Goal: Information Seeking & Learning: Find specific fact

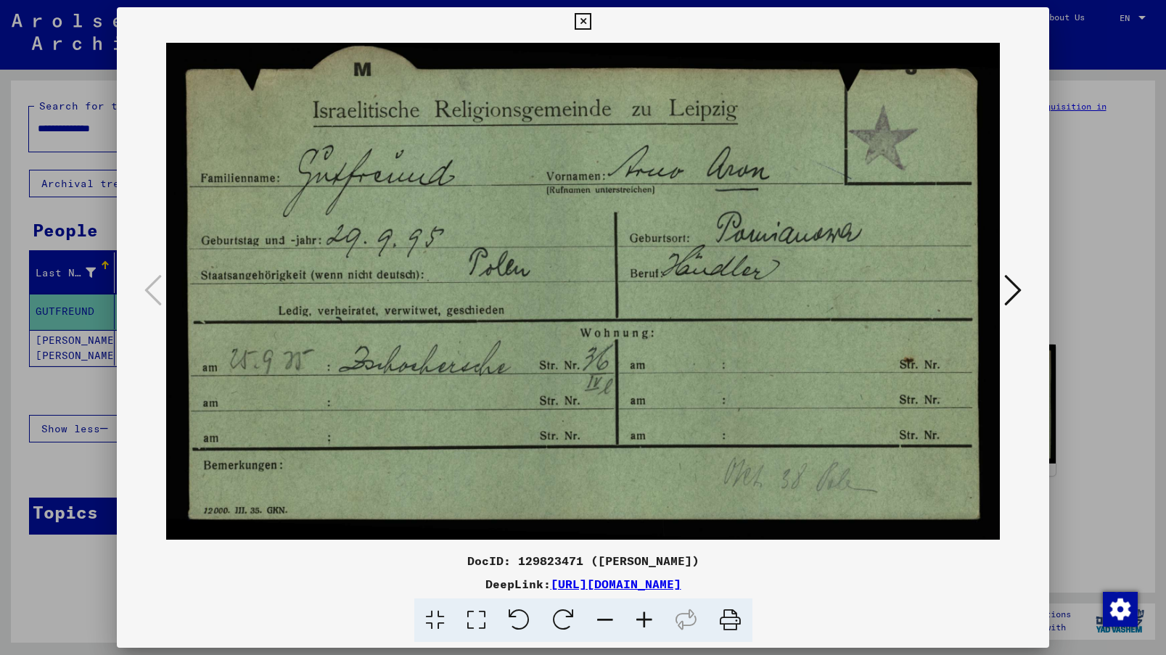
click at [1105, 248] on div at bounding box center [583, 327] width 1166 height 655
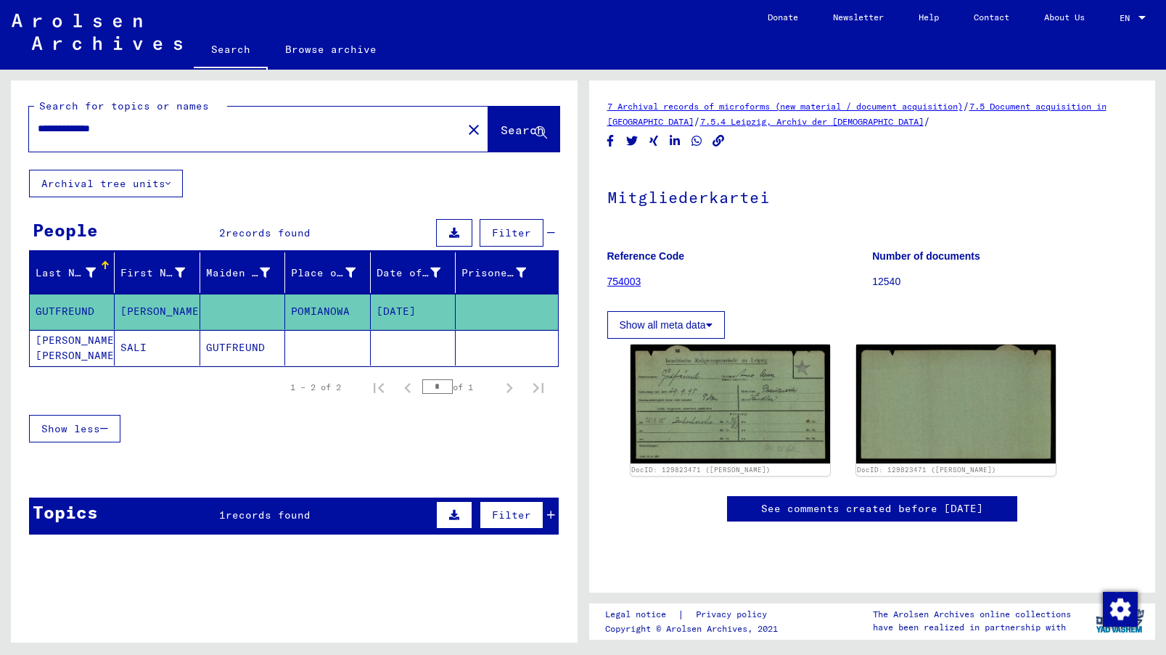
drag, startPoint x: 136, startPoint y: 134, endPoint x: 104, endPoint y: 134, distance: 32.7
click at [104, 134] on input "**********" at bounding box center [246, 128] width 416 height 15
click at [501, 128] on span "Search" at bounding box center [523, 130] width 44 height 15
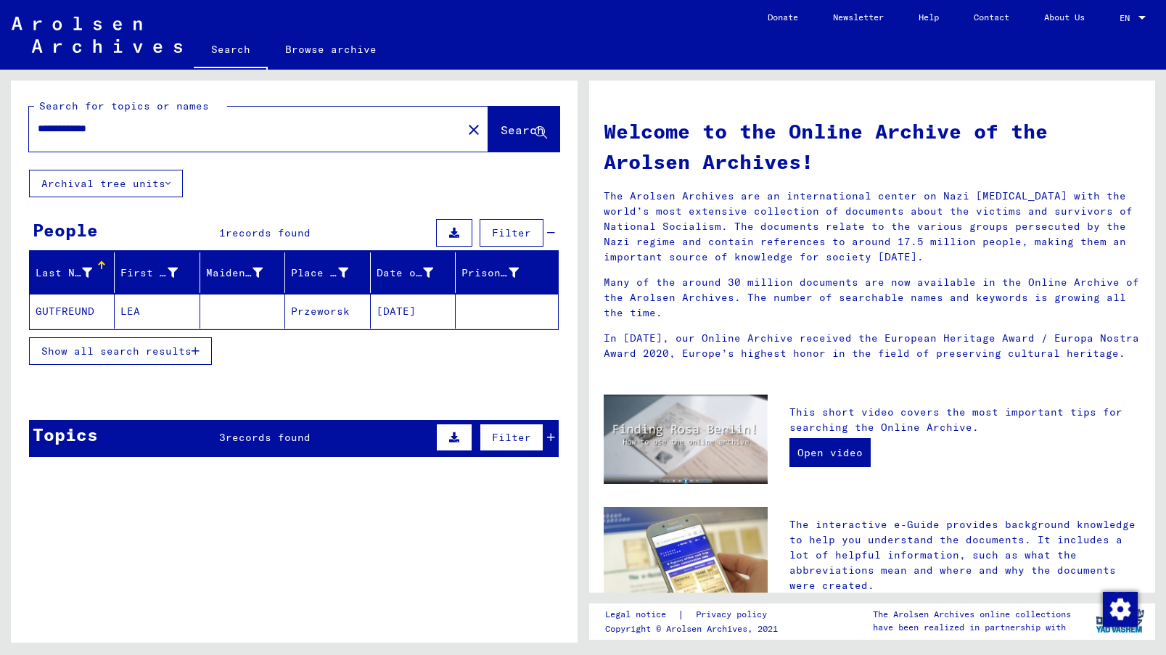
click at [65, 315] on mat-cell "GUTFREUND" at bounding box center [72, 311] width 85 height 35
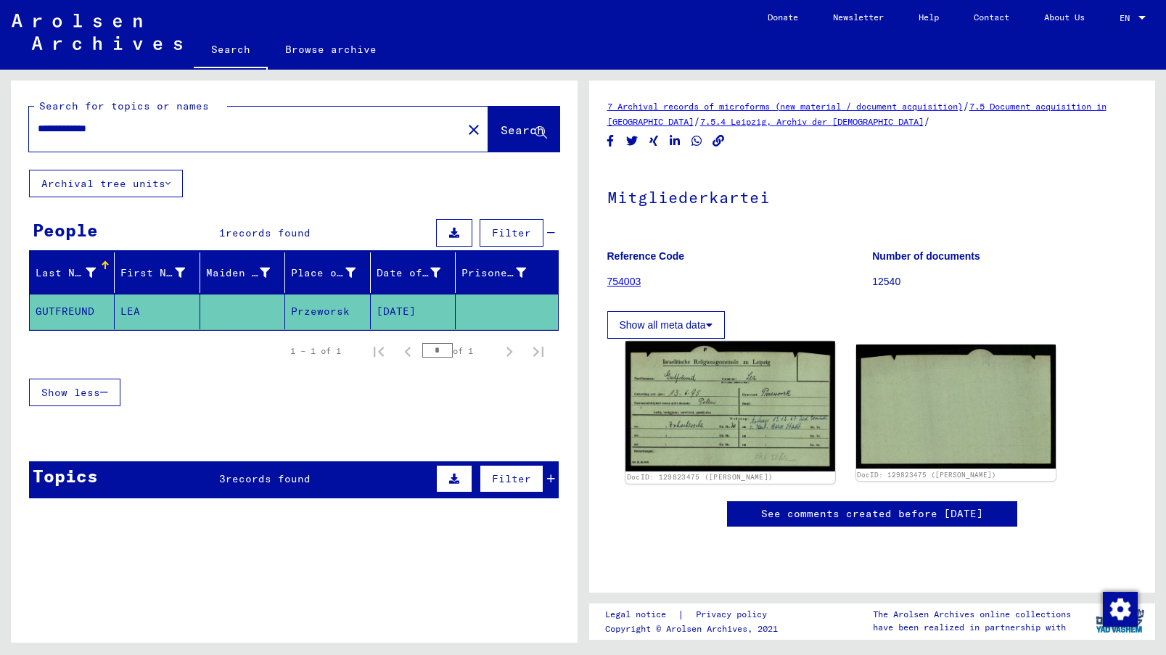
click at [745, 413] on img at bounding box center [731, 407] width 210 height 130
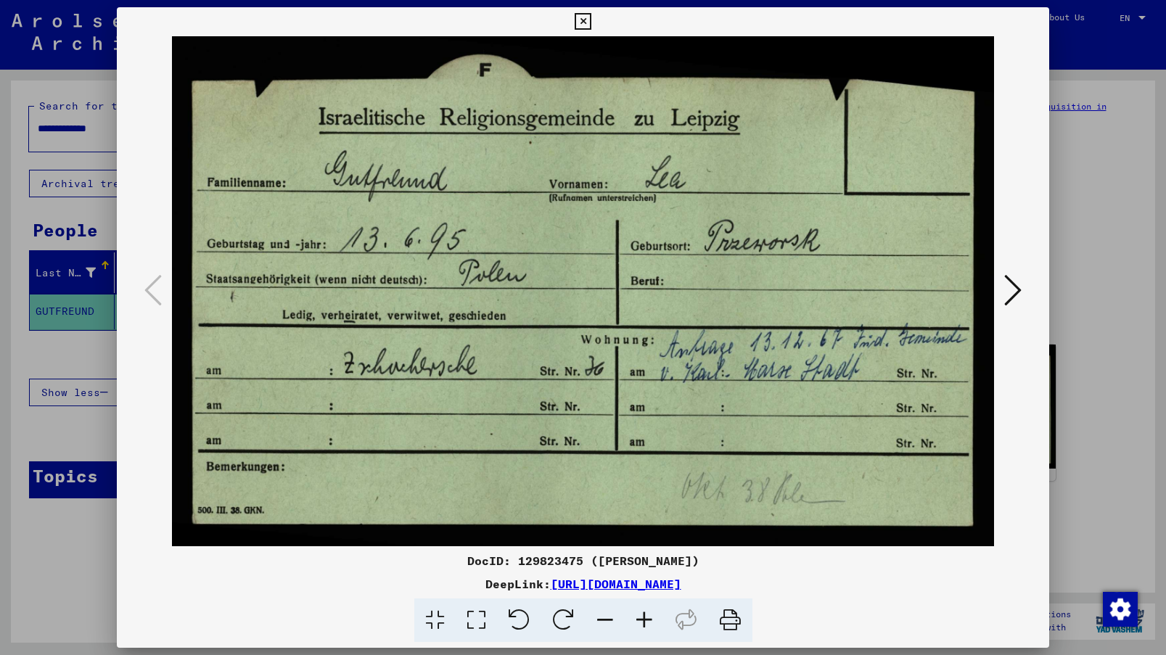
click at [649, 613] on icon at bounding box center [644, 621] width 39 height 44
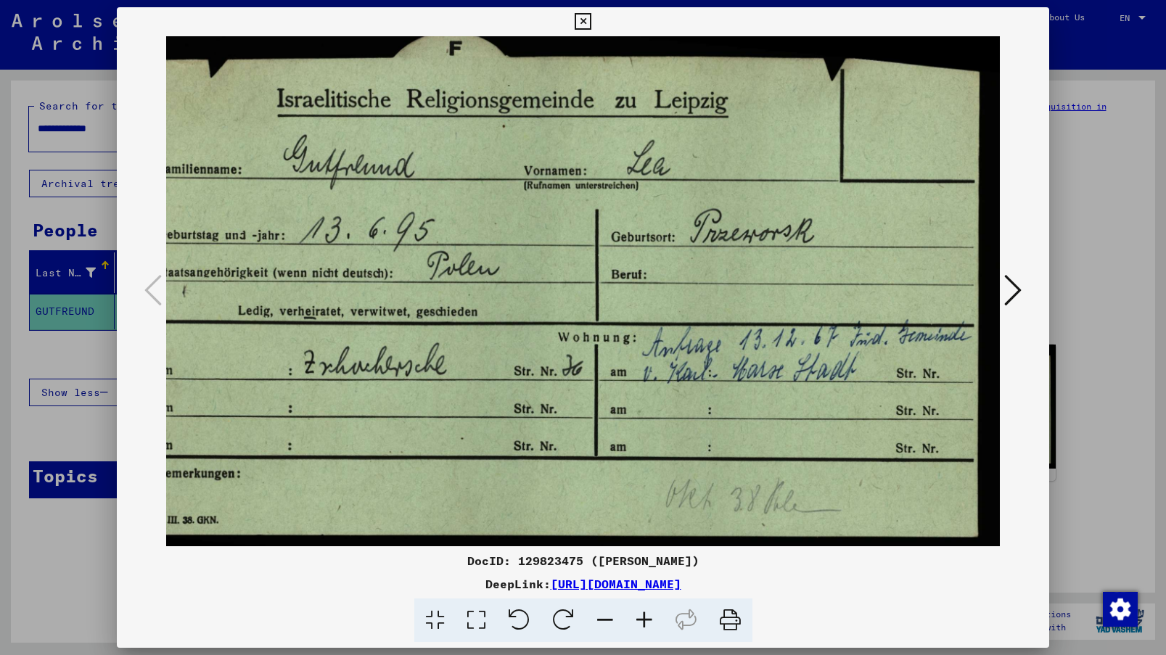
scroll to position [25, 46]
drag, startPoint x: 753, startPoint y: 413, endPoint x: 571, endPoint y: 388, distance: 183.1
click at [571, 388] on img at bounding box center [560, 285] width 881 height 546
click at [83, 350] on div at bounding box center [583, 327] width 1166 height 655
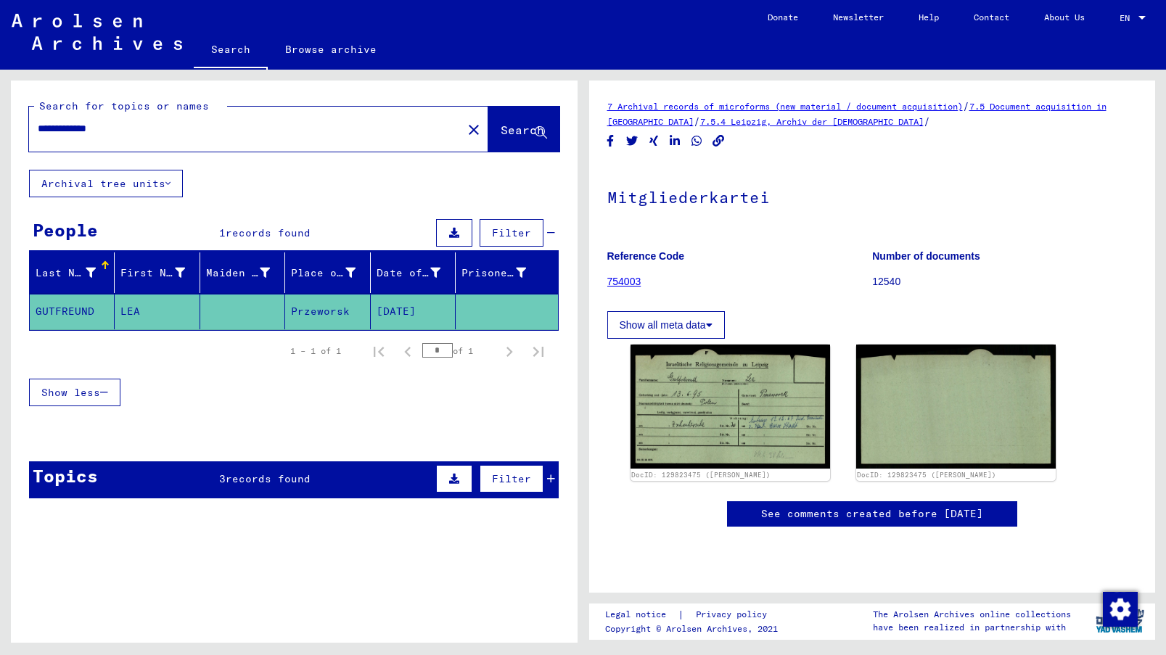
drag, startPoint x: 122, startPoint y: 129, endPoint x: 102, endPoint y: 137, distance: 21.8
click at [102, 137] on div "**********" at bounding box center [241, 128] width 425 height 33
type input "**********"
click at [509, 131] on span "Search" at bounding box center [523, 130] width 44 height 15
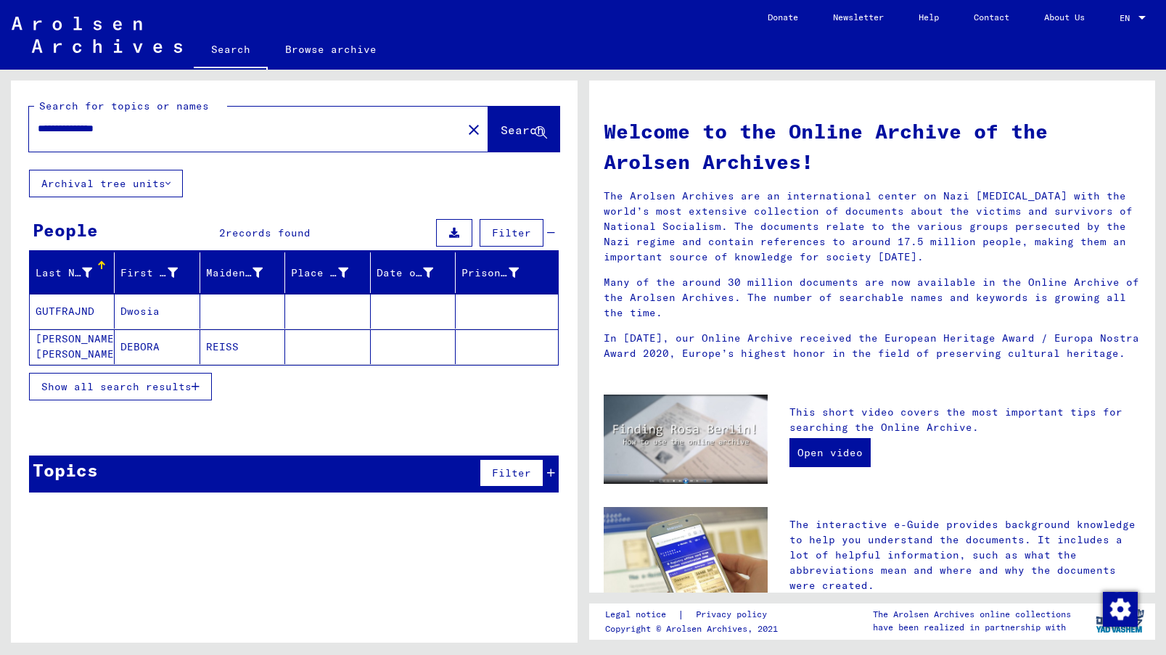
click at [68, 308] on mat-cell "GUTFRAJND" at bounding box center [72, 311] width 85 height 35
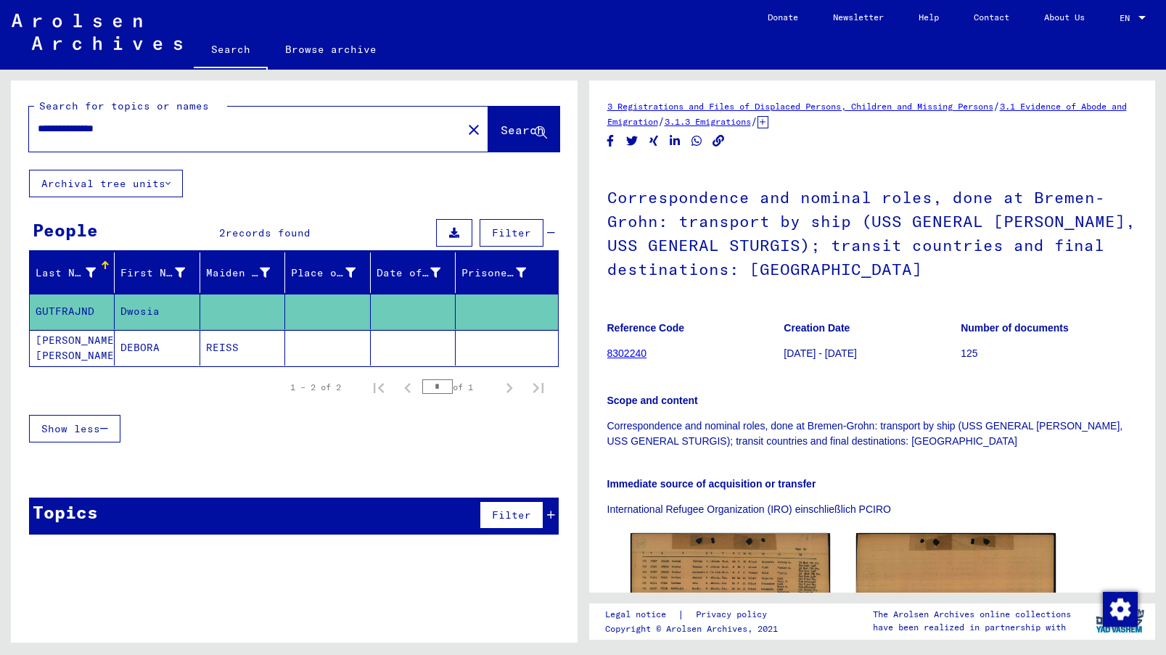
click at [62, 343] on mat-cell "[PERSON_NAME] [PERSON_NAME]" at bounding box center [72, 348] width 85 height 36
